Goal: Information Seeking & Learning: Learn about a topic

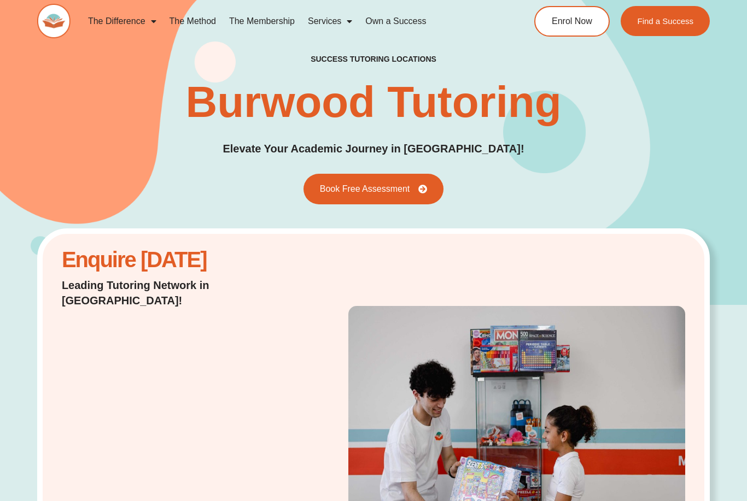
click at [421, 27] on link "Own a Success" at bounding box center [396, 21] width 74 height 25
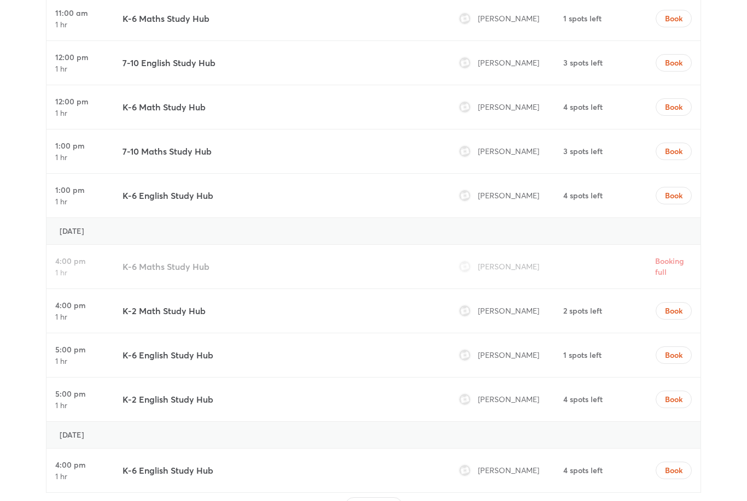
scroll to position [4455, 0]
click at [395, 498] on button "Load More" at bounding box center [373, 506] width 57 height 17
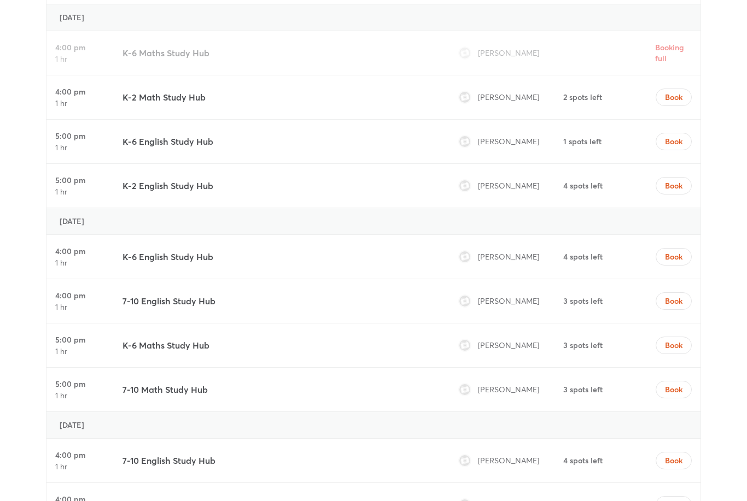
scroll to position [4661, 0]
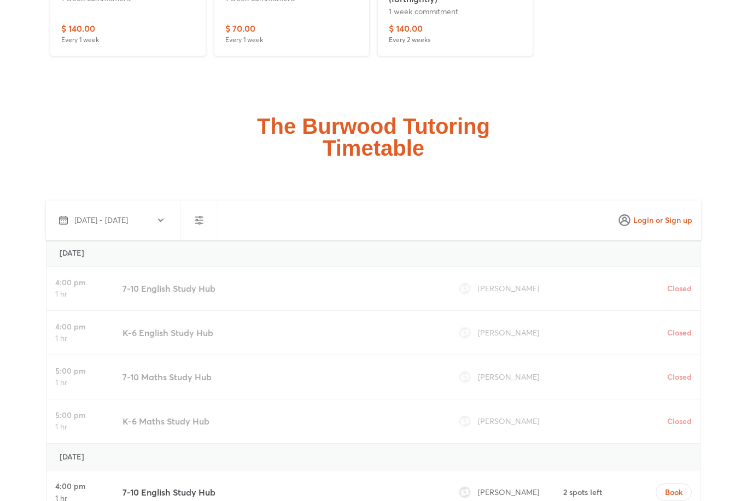
click at [154, 214] on span "[DATE] - [DATE]" at bounding box center [111, 220] width 104 height 13
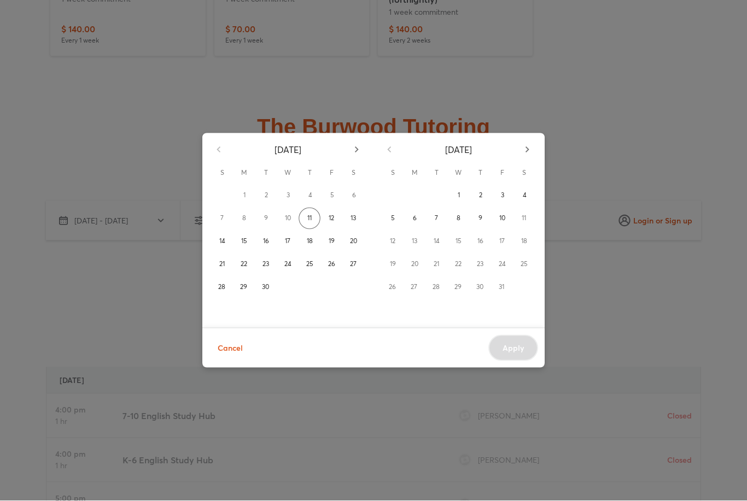
scroll to position [3689, 0]
click at [592, 91] on div "[DATE] S M T W T F S 1 2 3 4 5 6 7 8 9 10 11 12 13 14 15 16 17 18 19 20 21 22 2…" at bounding box center [373, 250] width 747 height 501
click at [231, 349] on span "Cancel" at bounding box center [230, 349] width 25 height 14
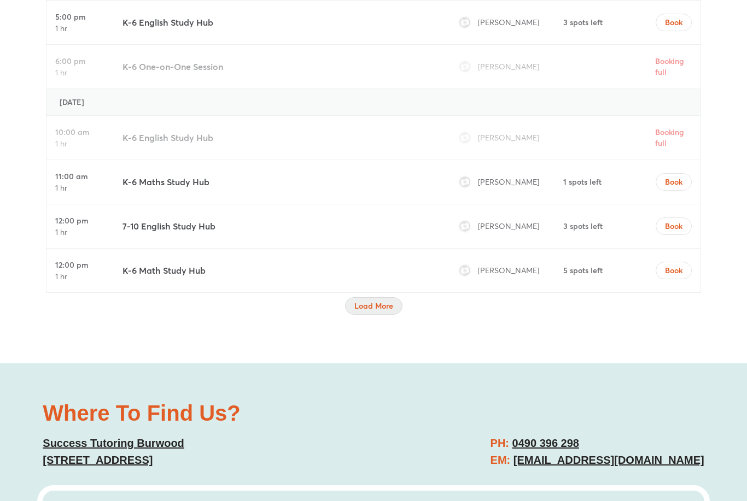
click at [378, 301] on span "Load More" at bounding box center [373, 306] width 39 height 11
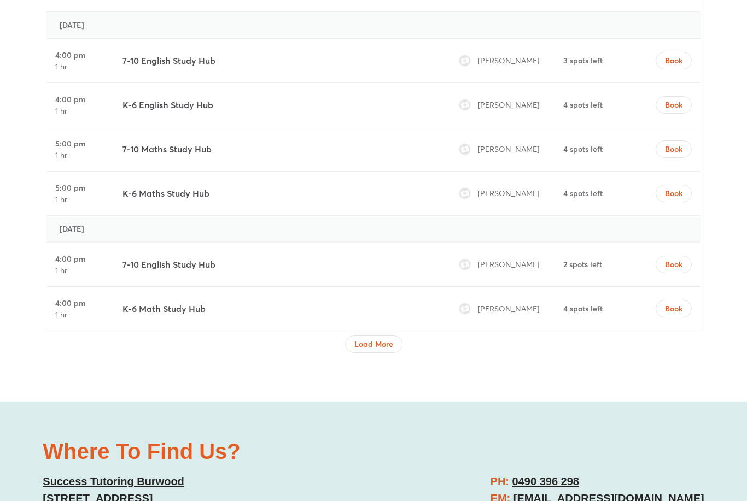
scroll to position [6639, 0]
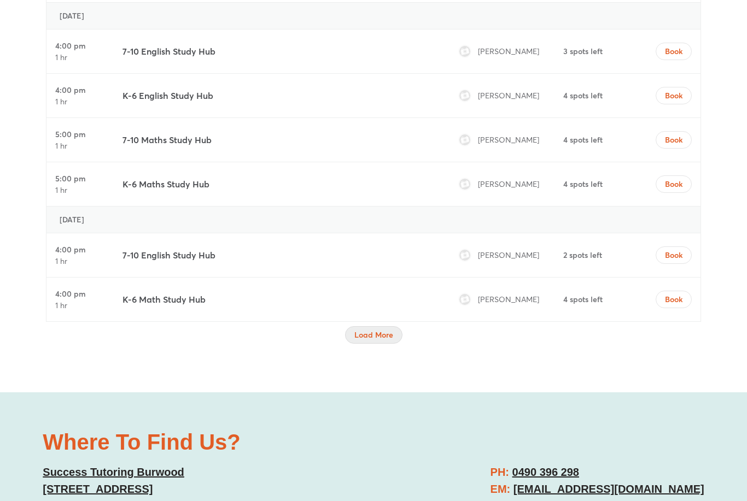
click at [390, 330] on span "Load More" at bounding box center [373, 335] width 39 height 11
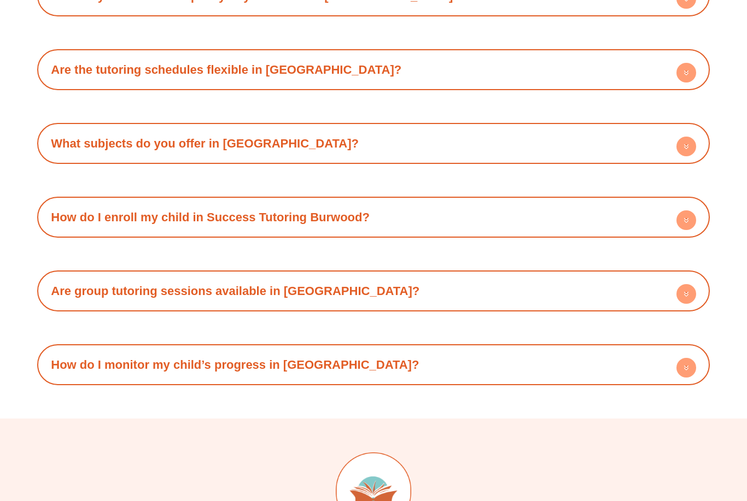
scroll to position [10047, 0]
click at [599, 202] on div "How do I enroll my child in Success Tutoring Burwood?" at bounding box center [373, 217] width 661 height 30
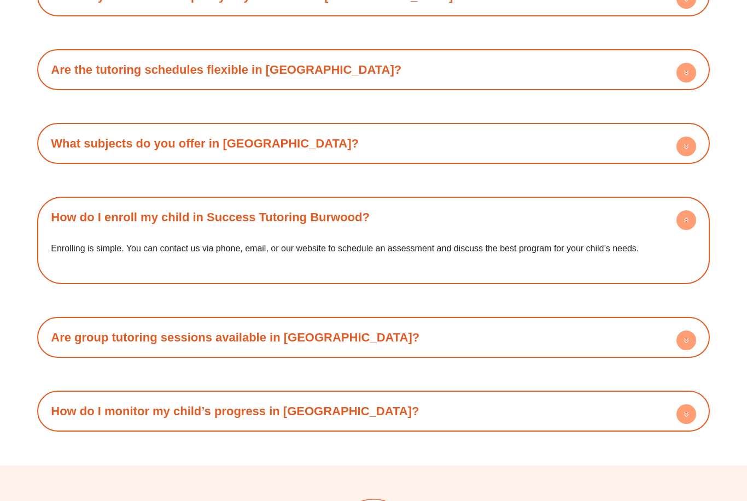
click at [531, 202] on div "How do I enroll my child in Success Tutoring Burwood?" at bounding box center [373, 217] width 661 height 30
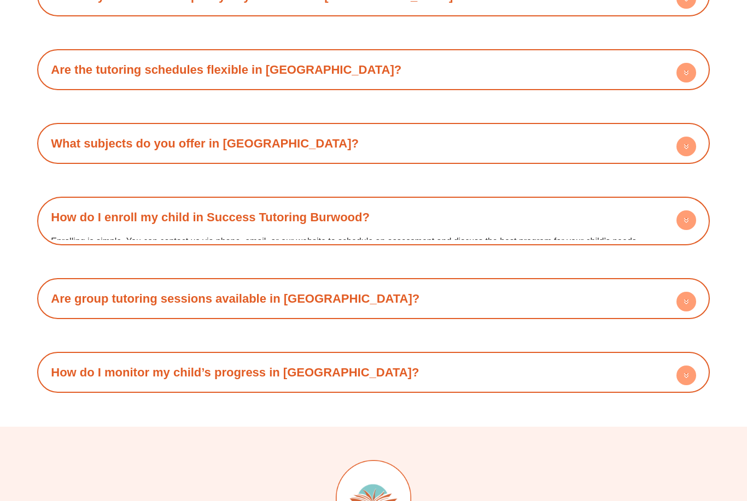
click at [486, 284] on div "Are group tutoring sessions available in [GEOGRAPHIC_DATA]?" at bounding box center [373, 299] width 661 height 30
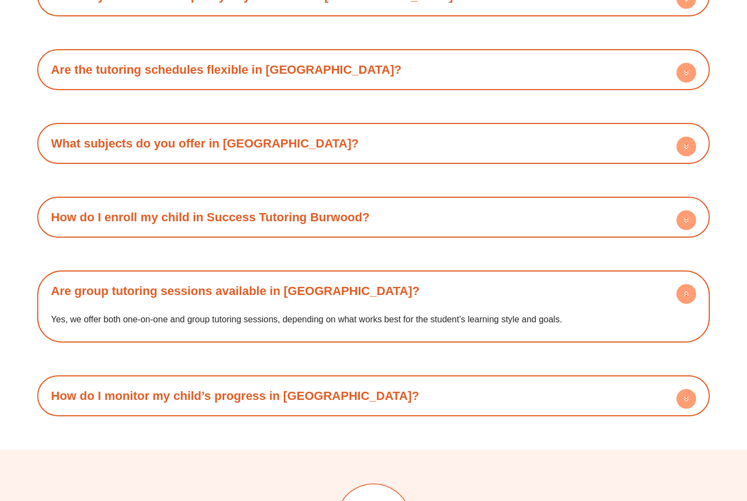
click at [506, 276] on div "Are group tutoring sessions available in [GEOGRAPHIC_DATA]?" at bounding box center [373, 291] width 661 height 30
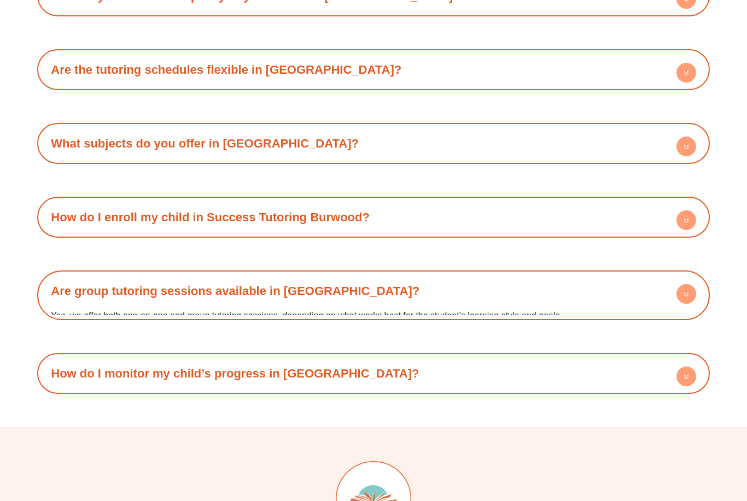
click at [599, 359] on div "How do I monitor my child’s progress in [GEOGRAPHIC_DATA]?" at bounding box center [373, 374] width 661 height 30
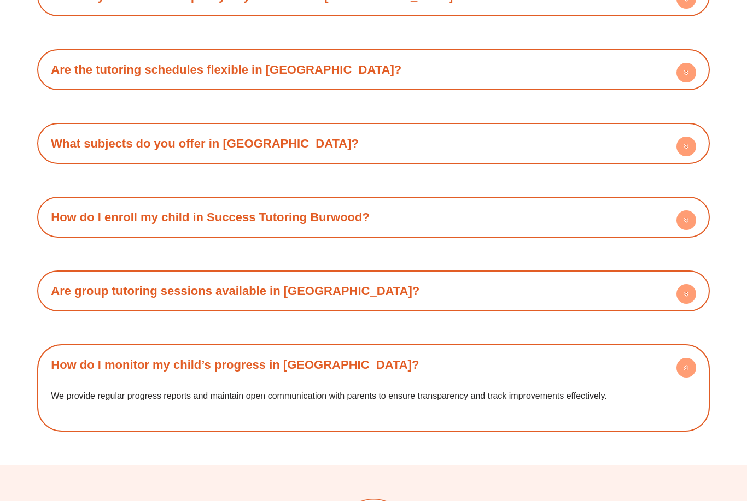
click at [613, 350] on div "How do I monitor my child’s progress in [GEOGRAPHIC_DATA]?" at bounding box center [373, 365] width 661 height 30
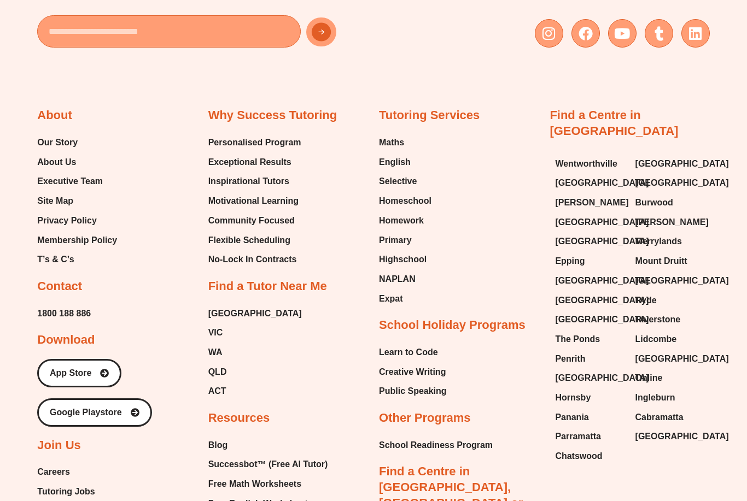
scroll to position [10602, 0]
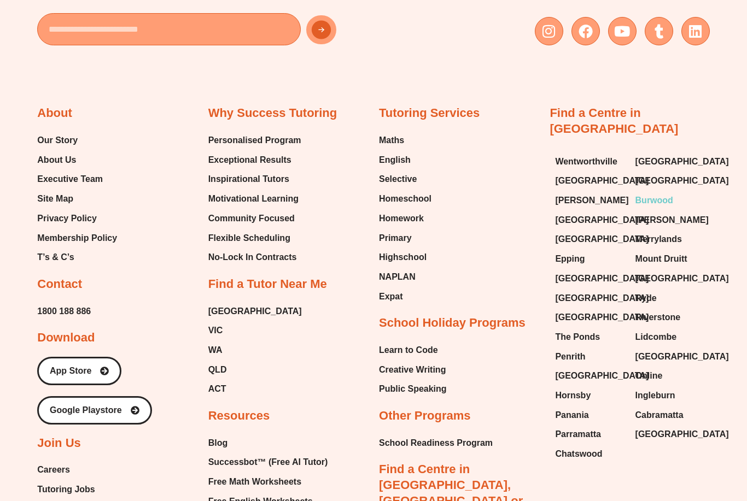
click at [671, 193] on span "Burwood" at bounding box center [654, 201] width 38 height 16
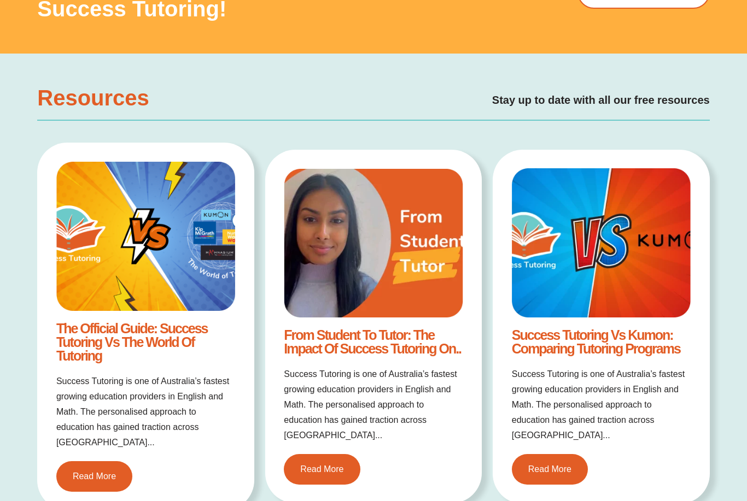
scroll to position [1540, 0]
